Goal: Information Seeking & Learning: Learn about a topic

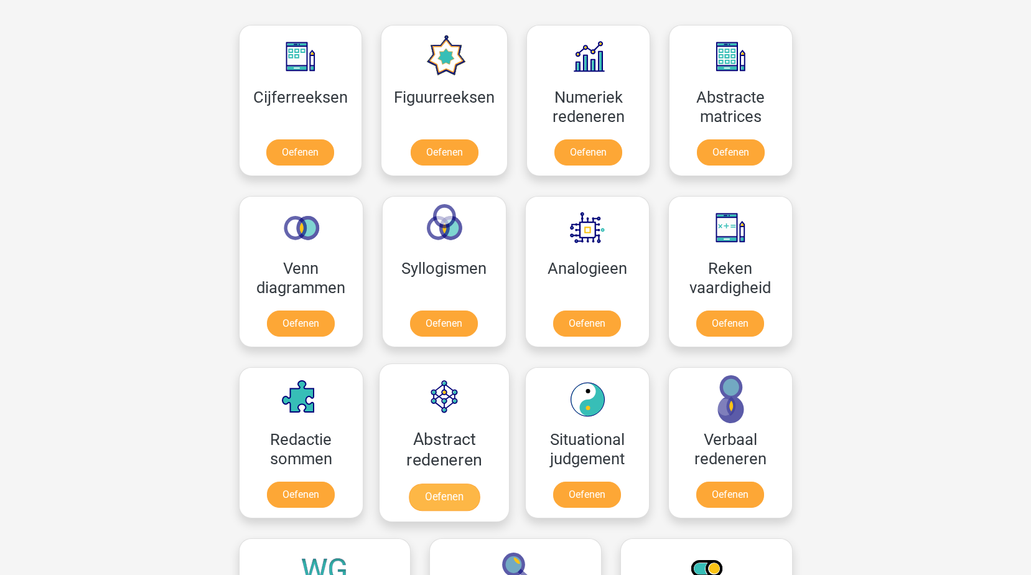
scroll to position [622, 0]
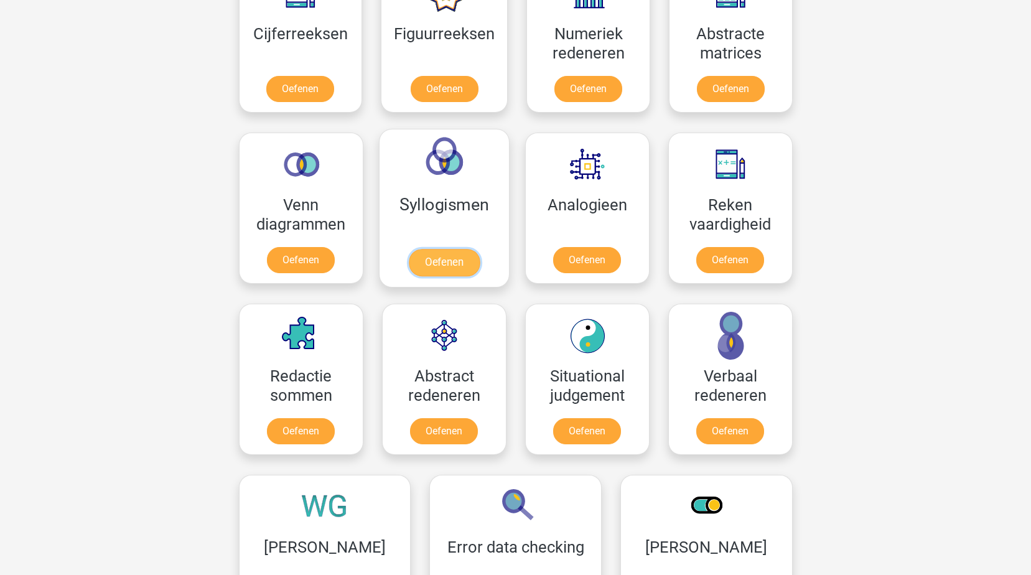
click at [453, 259] on link "Oefenen" at bounding box center [443, 262] width 71 height 27
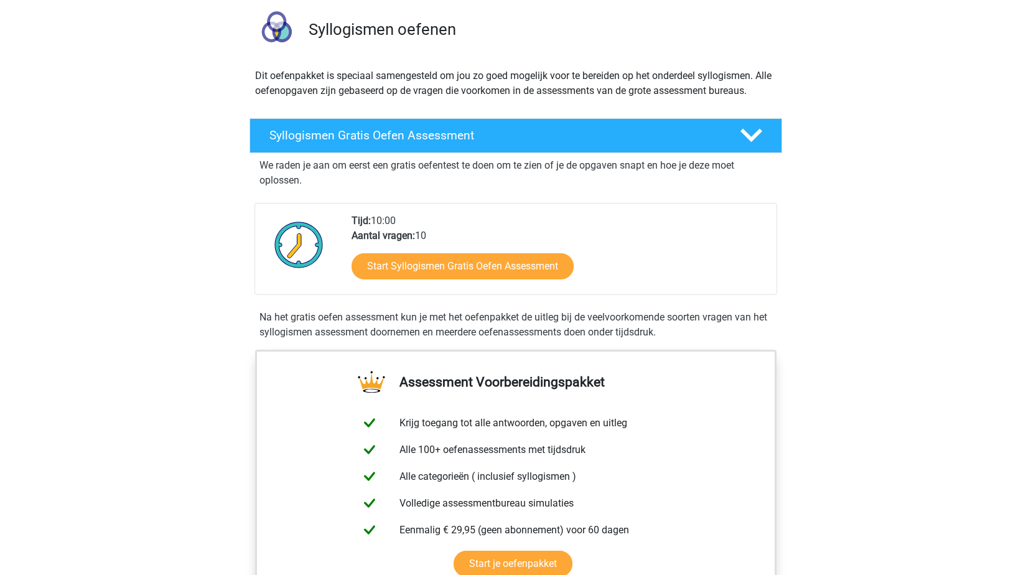
scroll to position [311, 0]
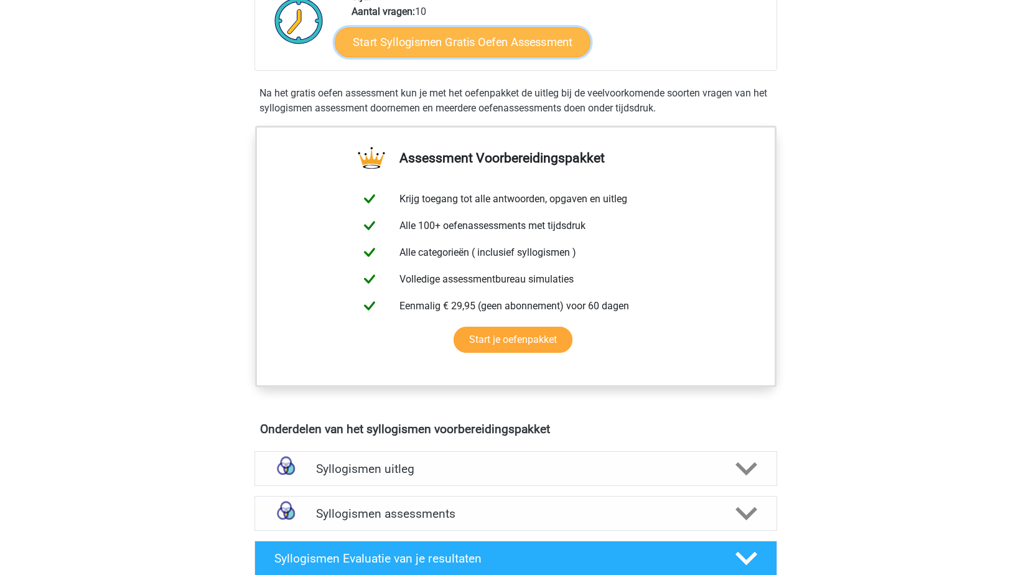
click at [530, 50] on link "Start Syllogismen Gratis Oefen Assessment" at bounding box center [463, 42] width 256 height 30
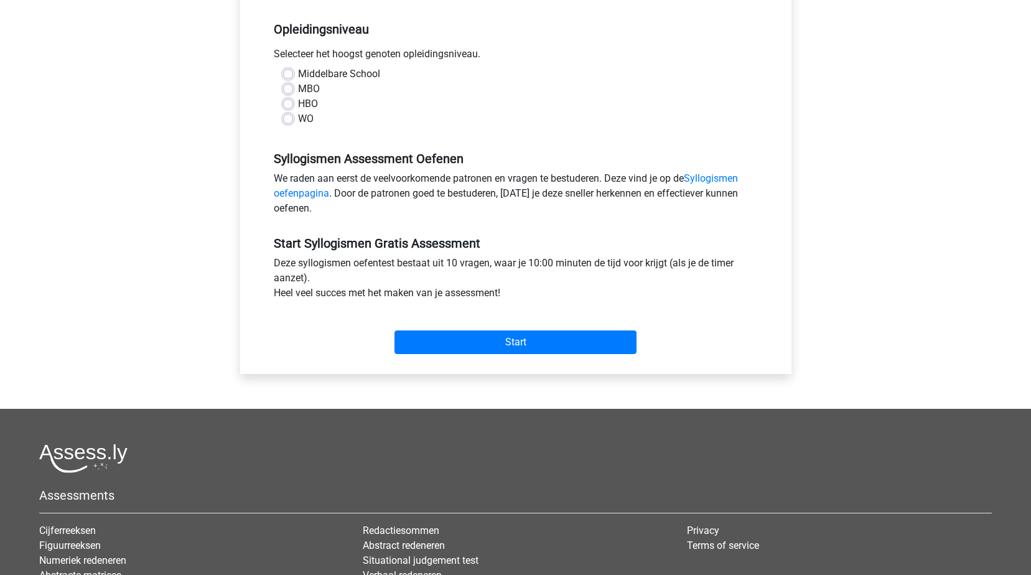
scroll to position [311, 0]
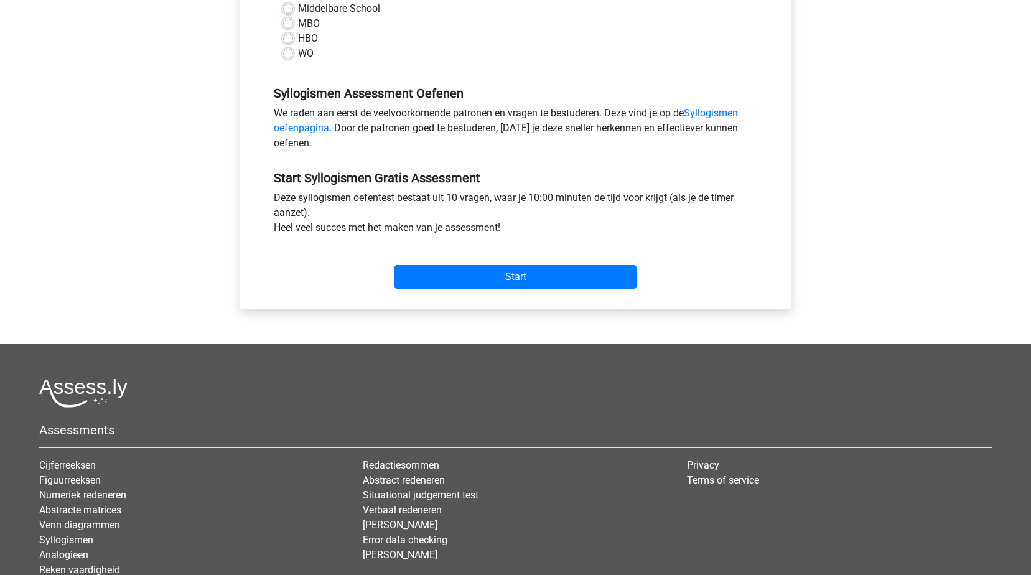
click at [298, 20] on label "MBO" at bounding box center [309, 23] width 22 height 15
click at [293, 20] on input "MBO" at bounding box center [288, 22] width 10 height 12
radio input "true"
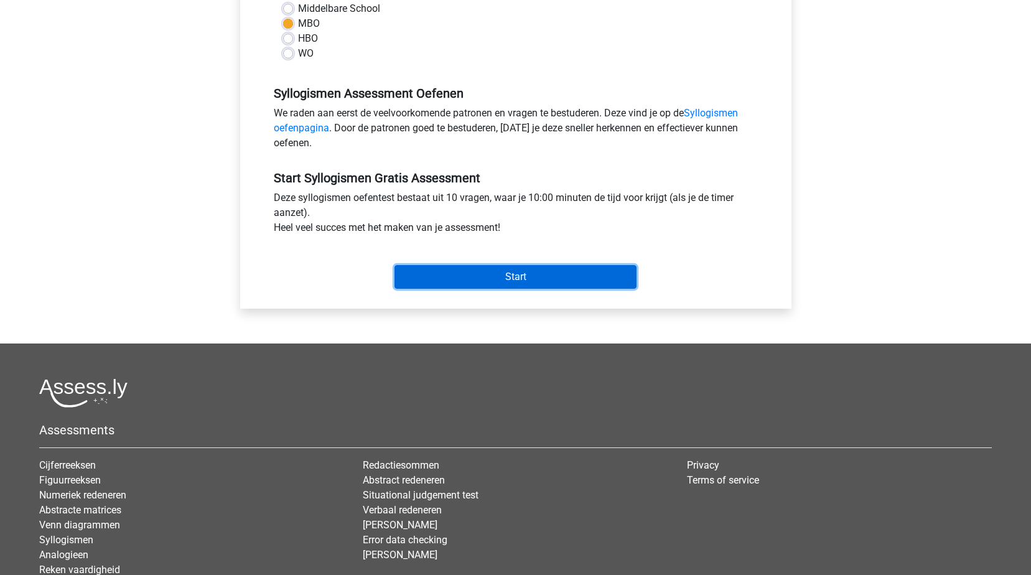
click at [497, 275] on input "Start" at bounding box center [516, 277] width 242 height 24
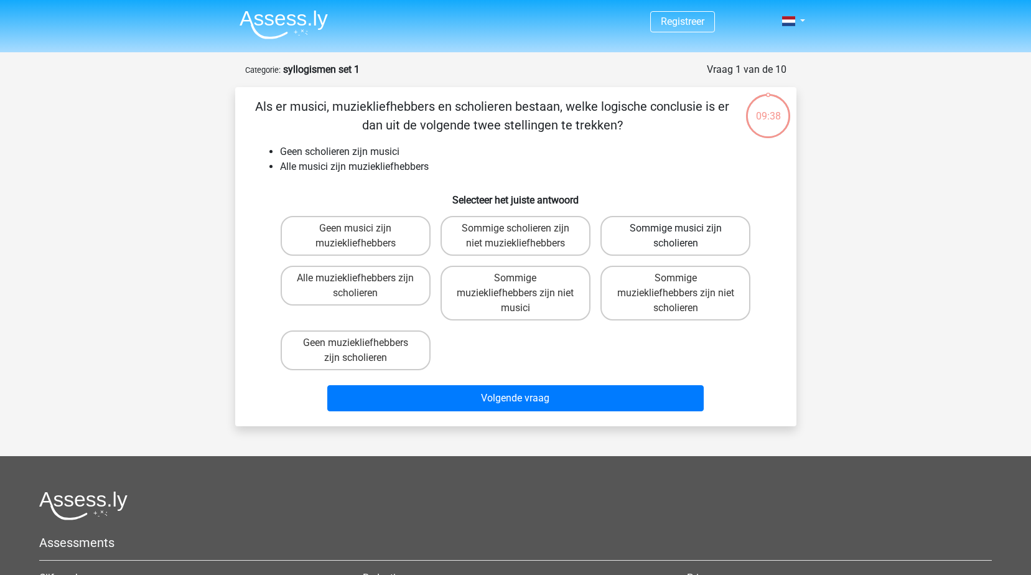
click at [674, 233] on label "Sommige musici zijn scholieren" at bounding box center [675, 236] width 150 height 40
click at [676, 233] on input "Sommige musici zijn scholieren" at bounding box center [680, 232] width 8 height 8
radio input "true"
click at [493, 286] on label "Sommige muziekliefhebbers zijn niet musici" at bounding box center [516, 293] width 150 height 55
click at [515, 286] on input "Sommige muziekliefhebbers zijn niet musici" at bounding box center [519, 282] width 8 height 8
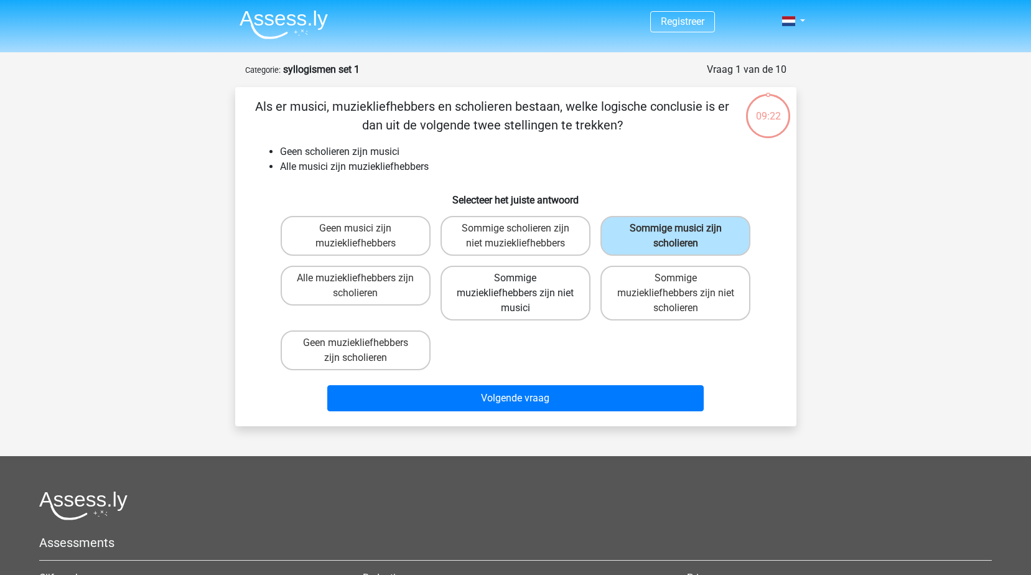
radio input "true"
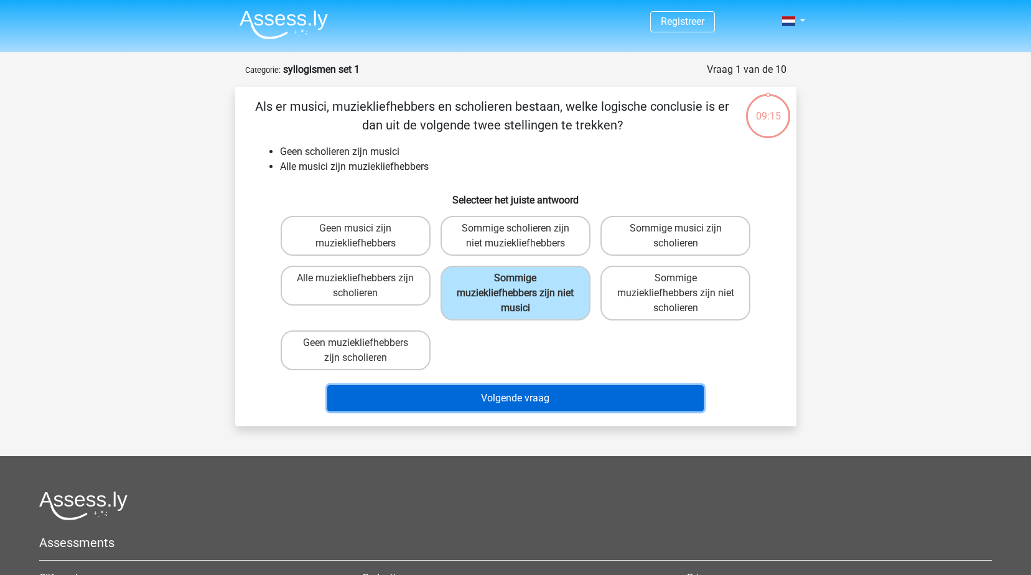
click at [569, 392] on button "Volgende vraag" at bounding box center [515, 398] width 376 height 26
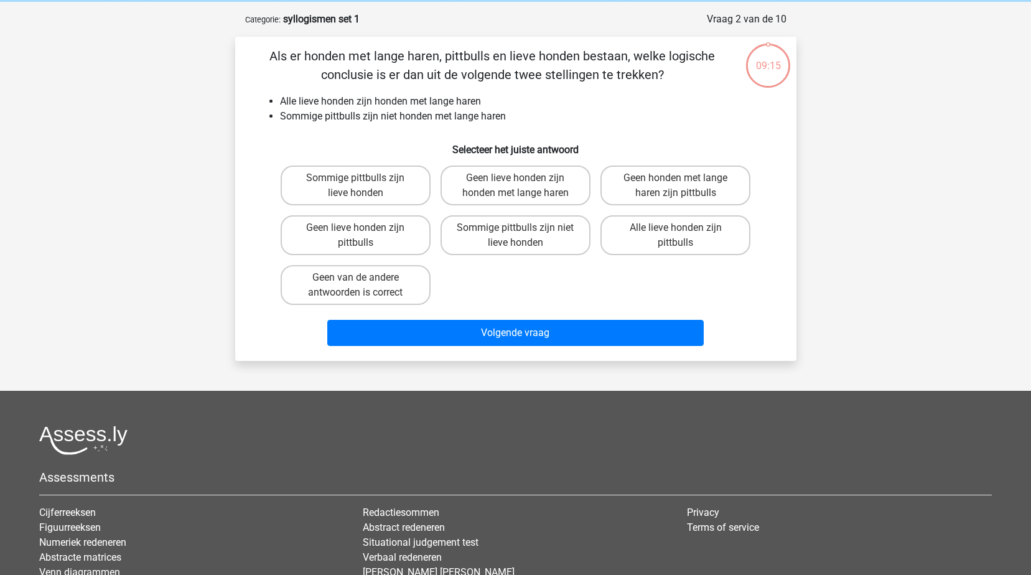
scroll to position [62, 0]
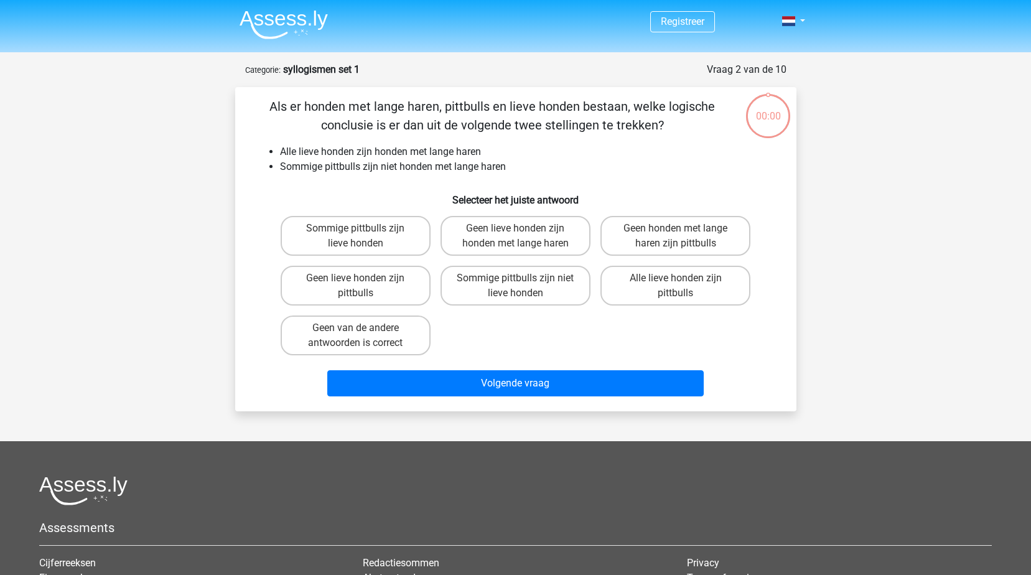
scroll to position [62, 0]
